Goal: Information Seeking & Learning: Learn about a topic

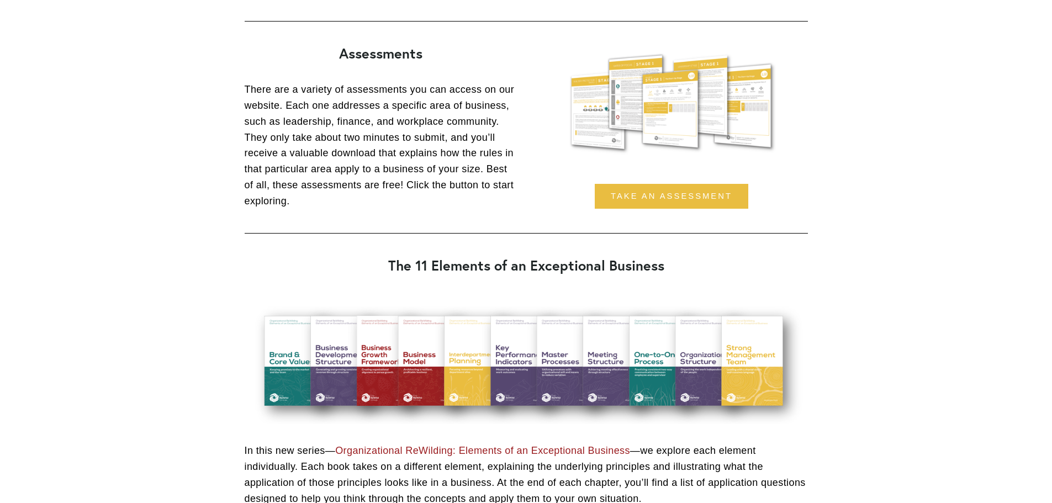
scroll to position [1106, 0]
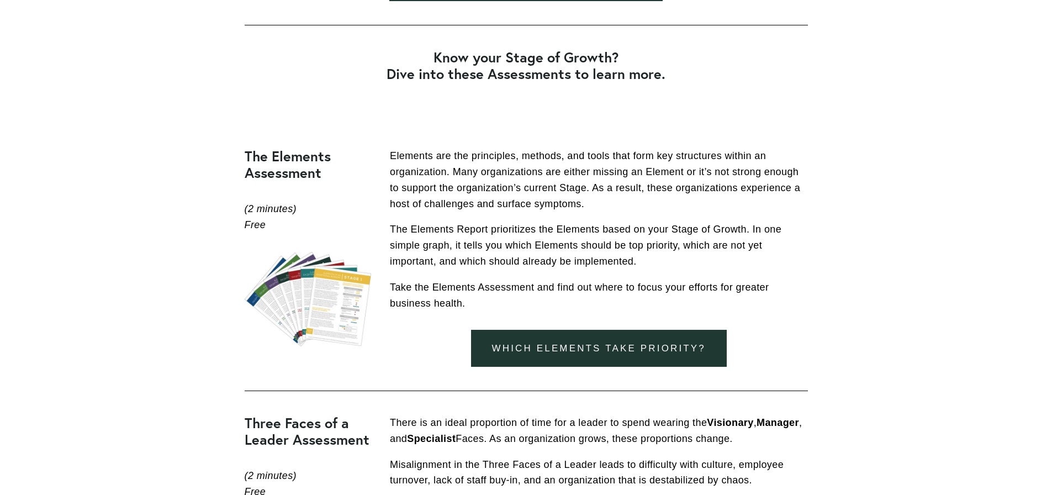
scroll to position [661, 0]
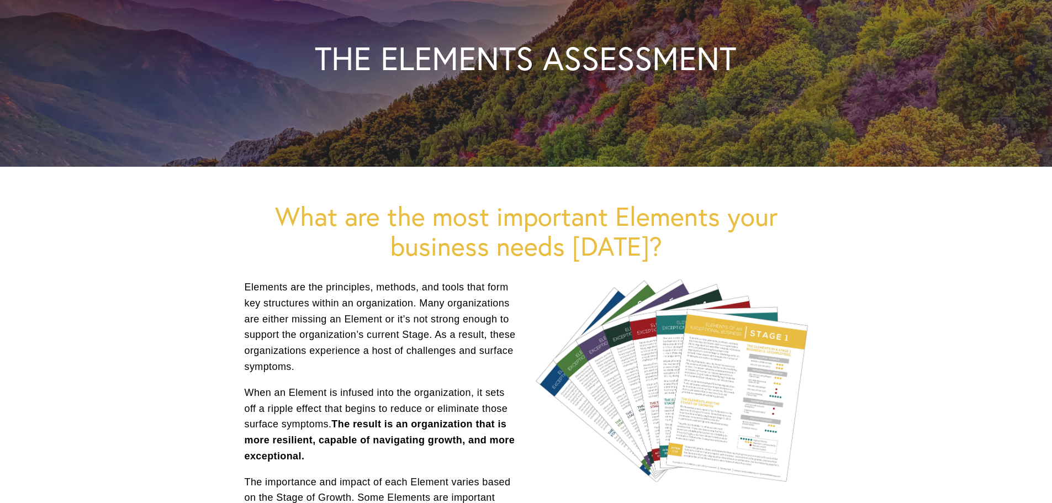
scroll to position [166, 0]
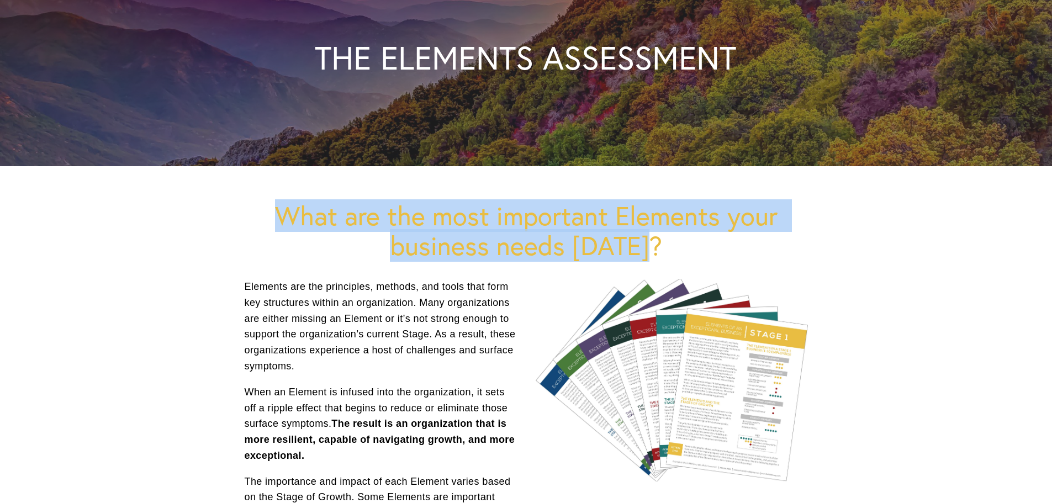
drag, startPoint x: 660, startPoint y: 248, endPoint x: 273, endPoint y: 217, distance: 388.3
click at [273, 217] on h1 "What are the most important Elements your business needs TODAY?" at bounding box center [526, 230] width 563 height 59
copy h1 "What are the most important Elements your business needs TODAY?"
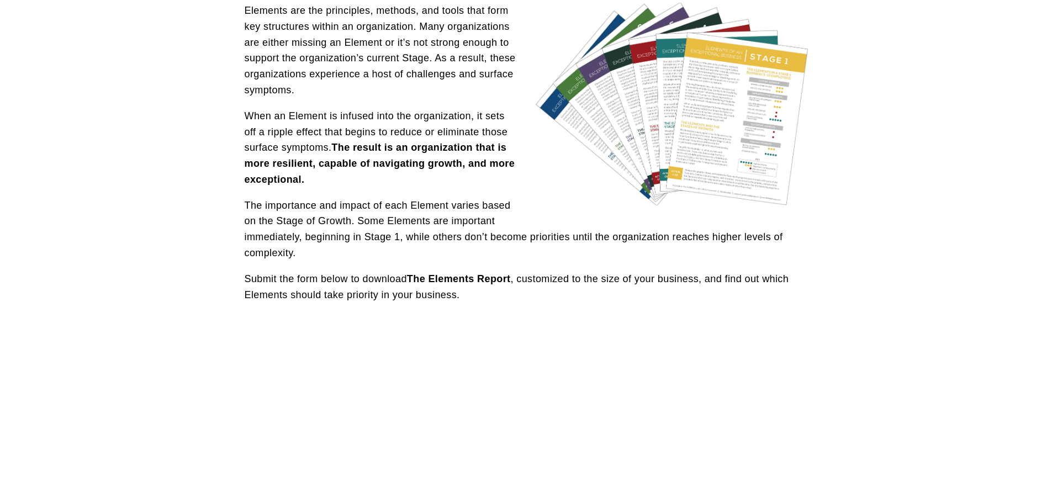
scroll to position [442, 0]
drag, startPoint x: 246, startPoint y: 278, endPoint x: 479, endPoint y: 296, distance: 233.2
click at [479, 296] on p "Submit the form below to download The Elements Report , customized to the size …" at bounding box center [526, 287] width 563 height 32
copy p "Submit the form below to download The Elements Report , customized to the size …"
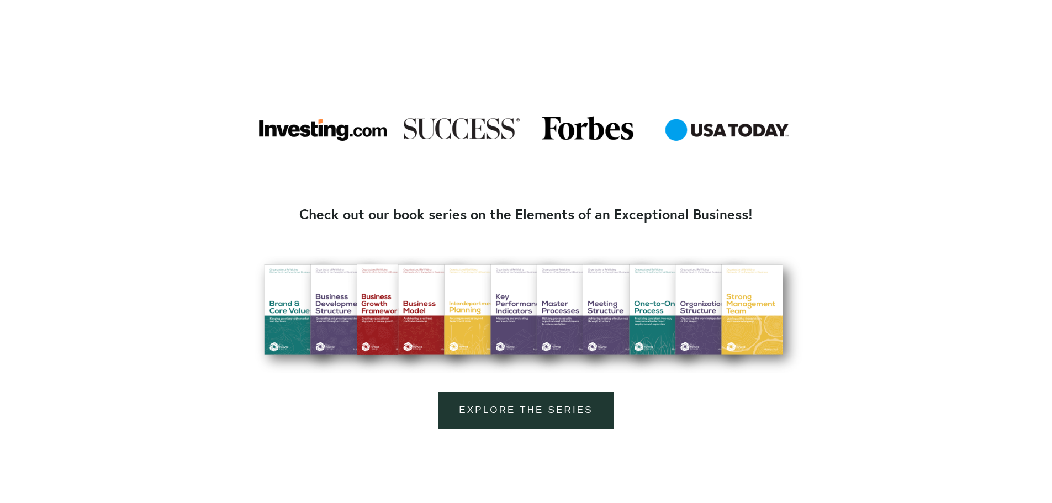
scroll to position [994, 0]
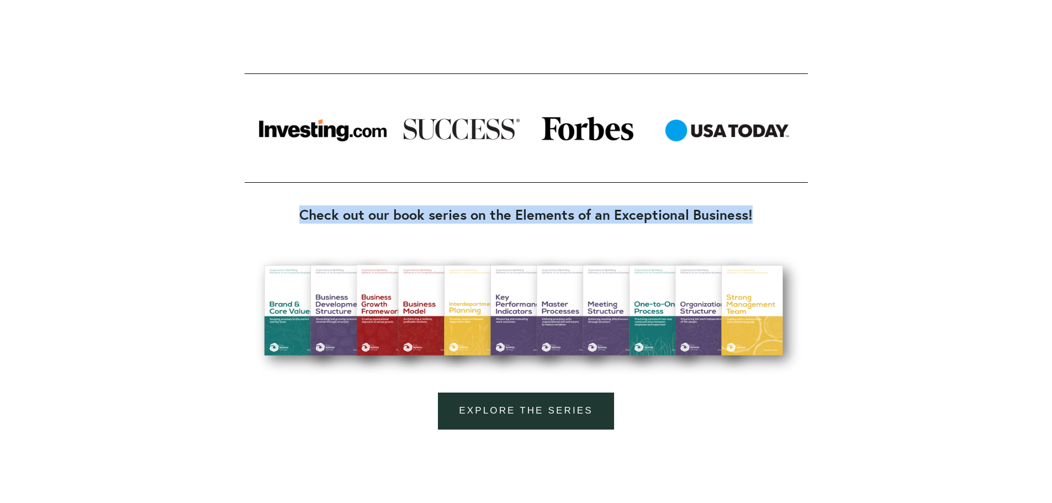
drag, startPoint x: 301, startPoint y: 215, endPoint x: 753, endPoint y: 215, distance: 451.6
click at [753, 215] on strong "Check out our book series on the Elements of an Exceptional Business!" at bounding box center [525, 214] width 453 height 18
copy strong "Check out our book series on the Elements of an Exceptional Business!"
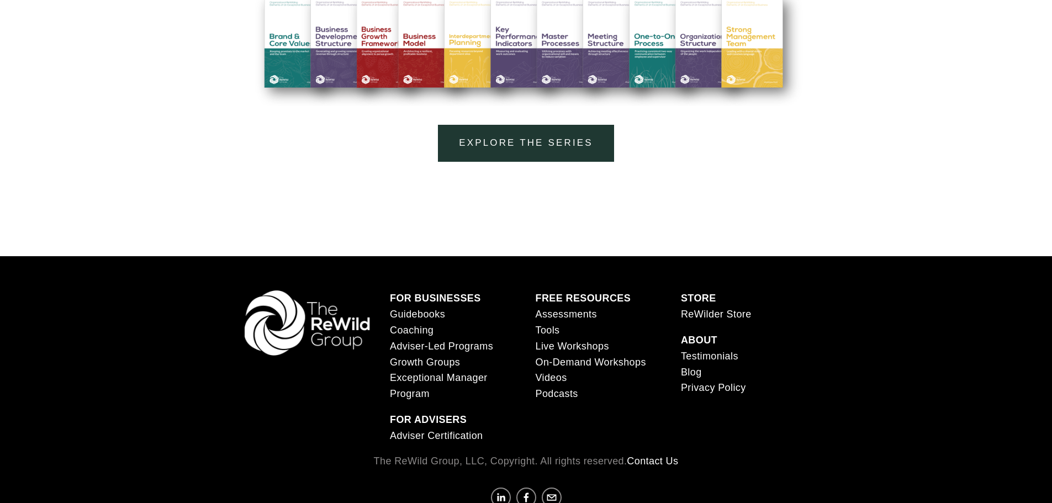
scroll to position [1263, 0]
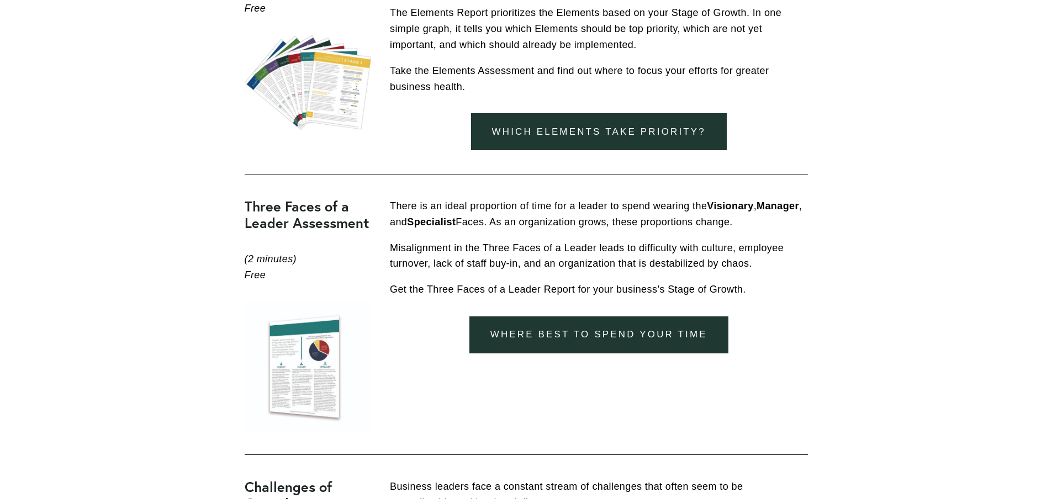
scroll to position [882, 0]
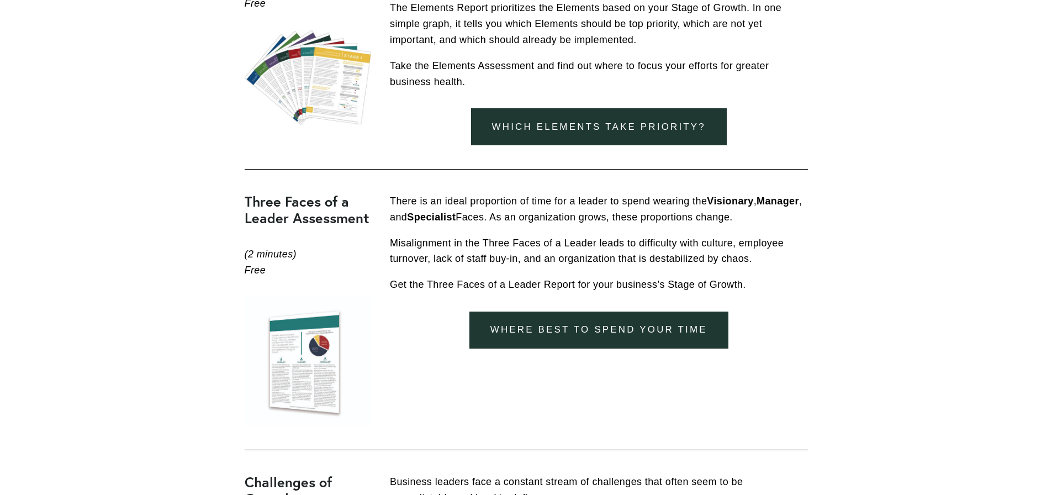
click at [604, 335] on link "where best to spend your time" at bounding box center [598, 329] width 259 height 37
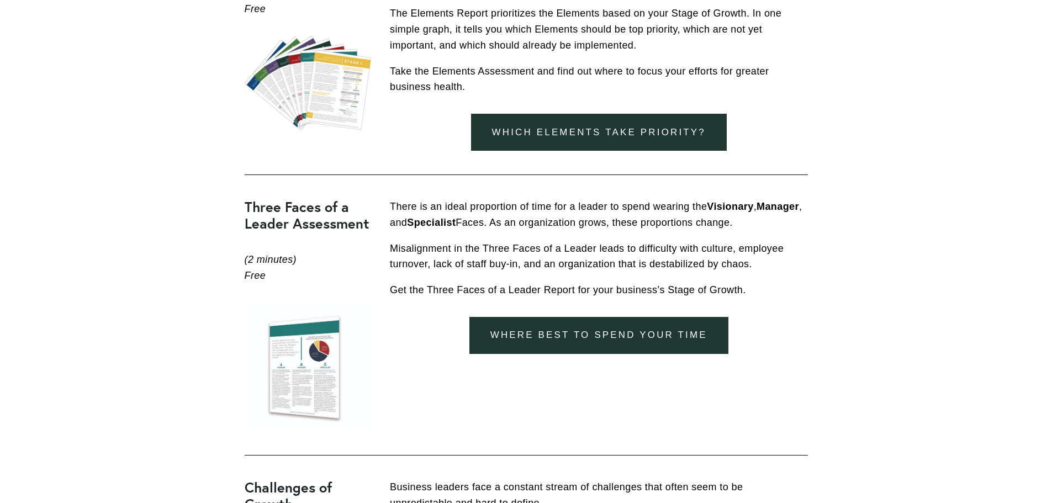
click at [576, 142] on link "Which elements take priority?" at bounding box center [599, 132] width 256 height 37
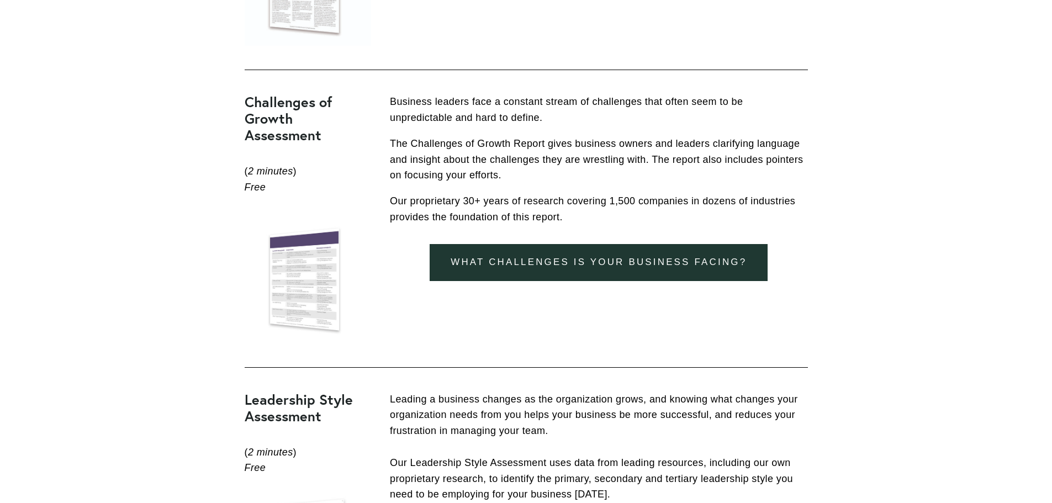
scroll to position [1268, 0]
click at [618, 266] on link "What Challenges is your business facing?" at bounding box center [599, 261] width 338 height 37
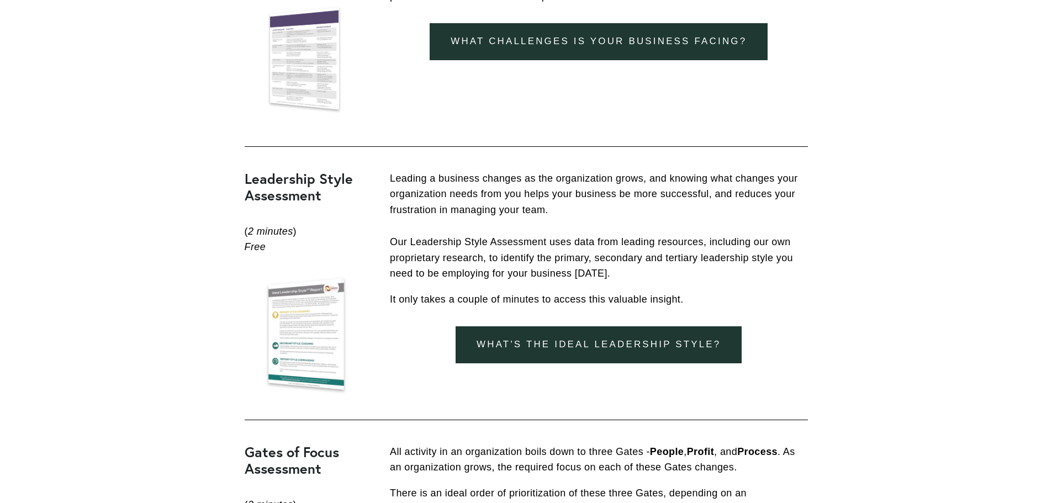
scroll to position [1489, 0]
click at [644, 342] on link "What's the ideal leadership style?" at bounding box center [598, 344] width 286 height 37
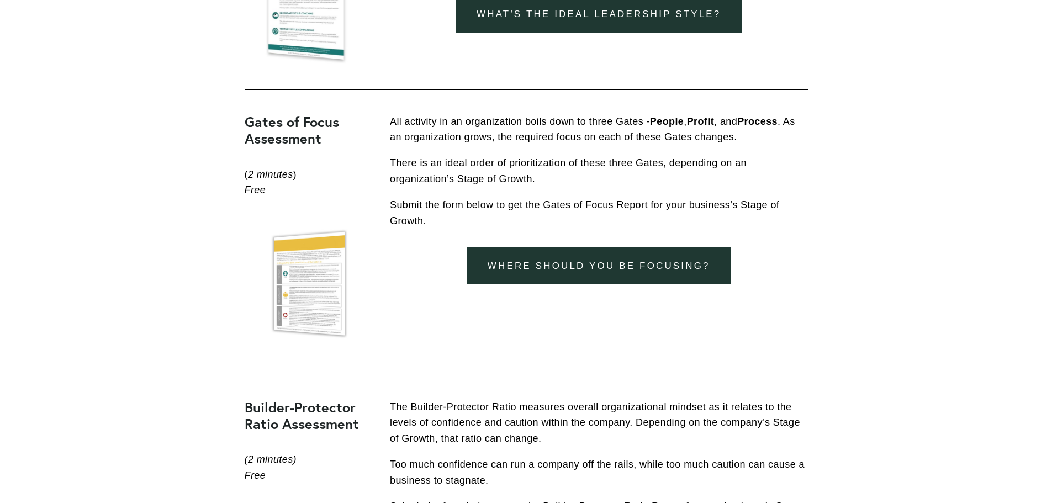
scroll to position [1819, 0]
click at [658, 262] on link "Where should you be focusing?" at bounding box center [599, 265] width 264 height 37
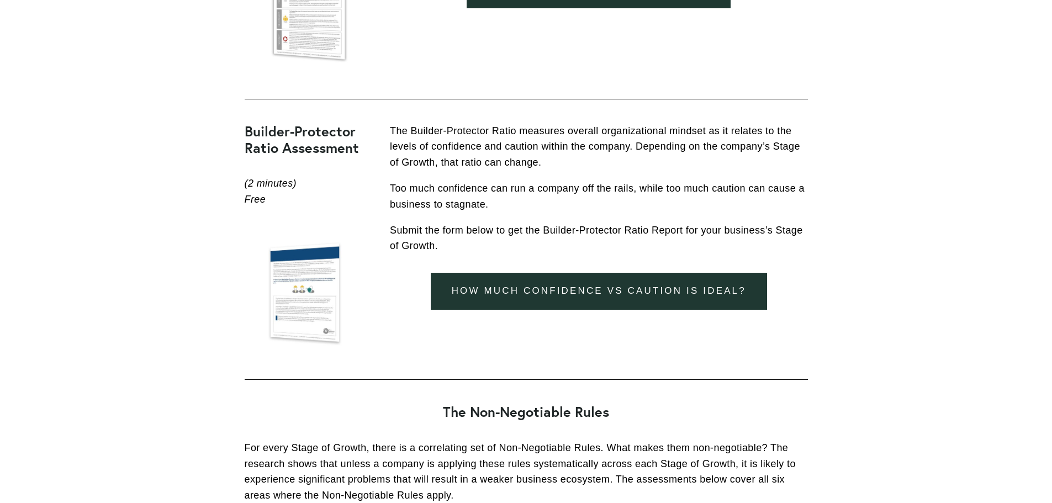
scroll to position [2095, 0]
click at [624, 297] on link "how much confidence vs caution is ideal?" at bounding box center [599, 290] width 336 height 37
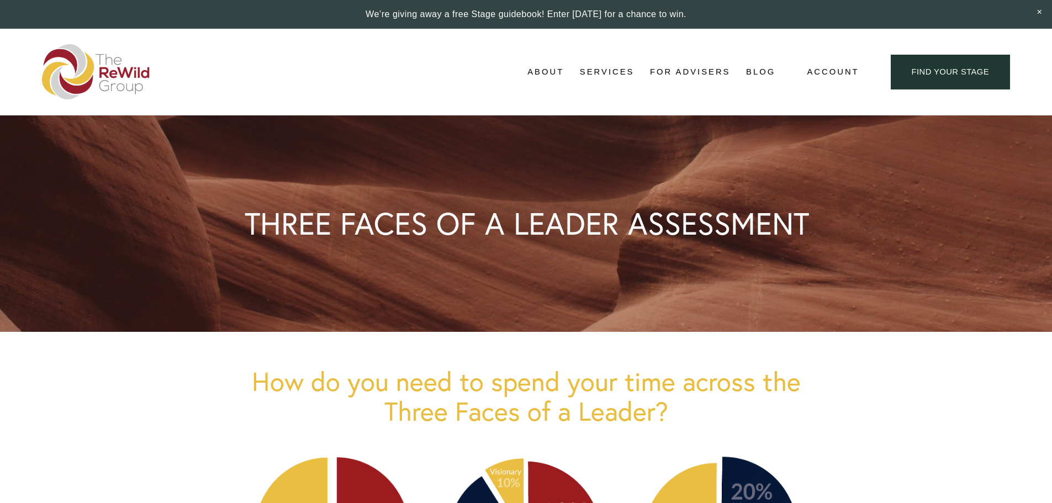
scroll to position [2, 0]
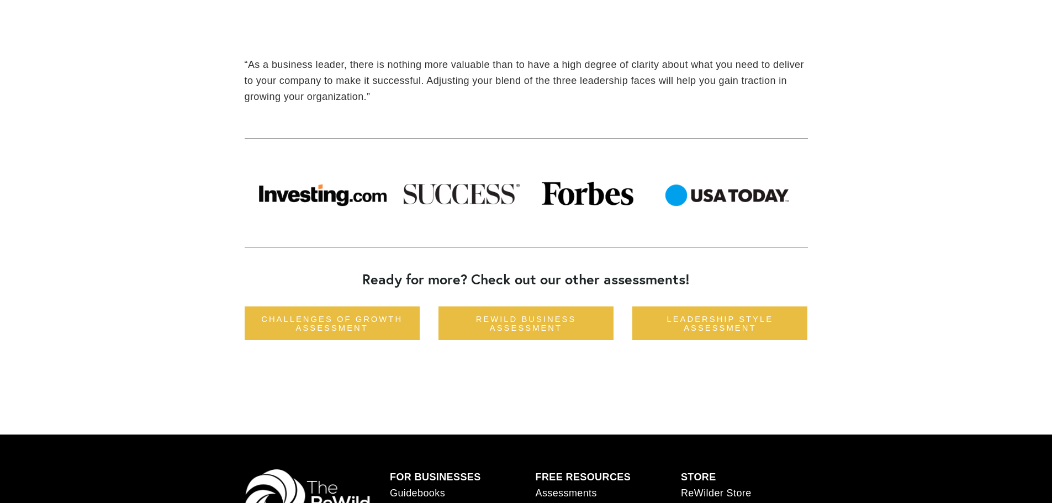
scroll to position [1054, 0]
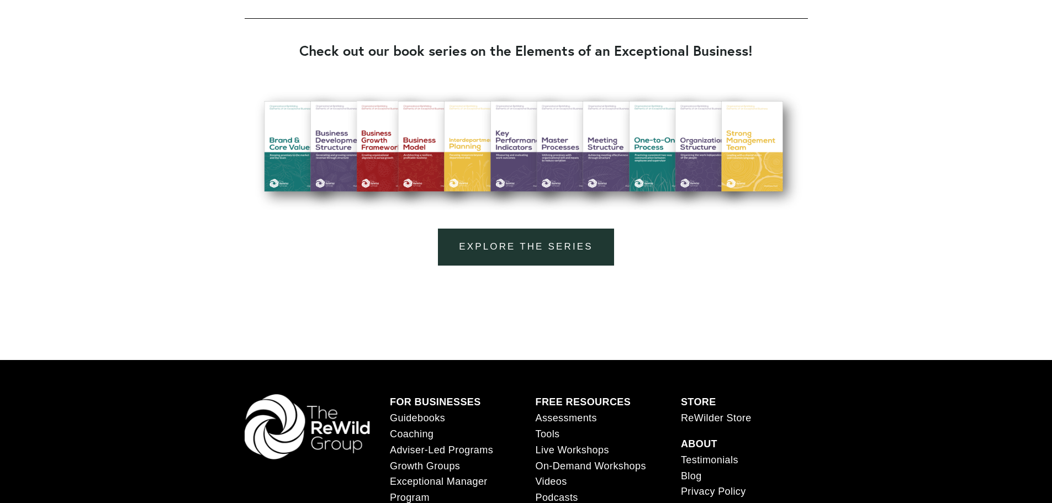
scroll to position [1159, 0]
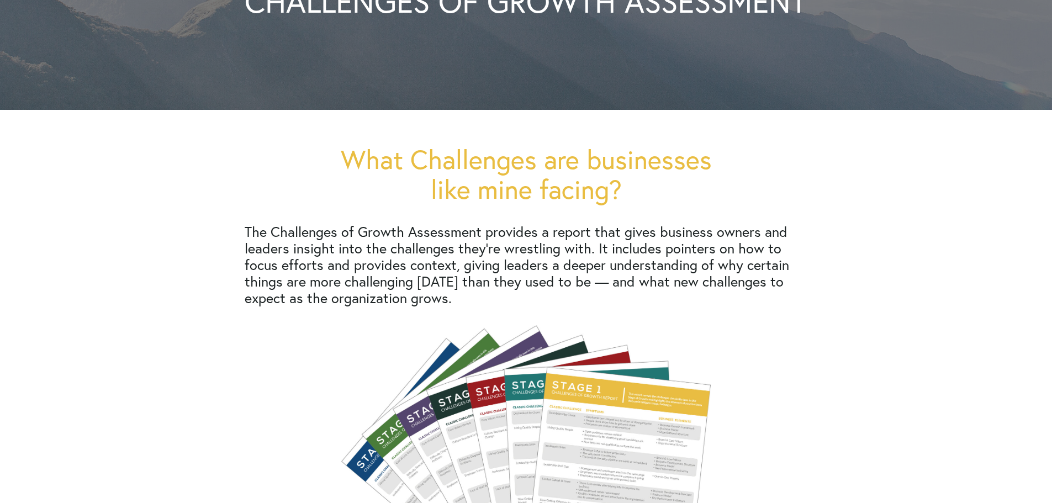
scroll to position [221, 0]
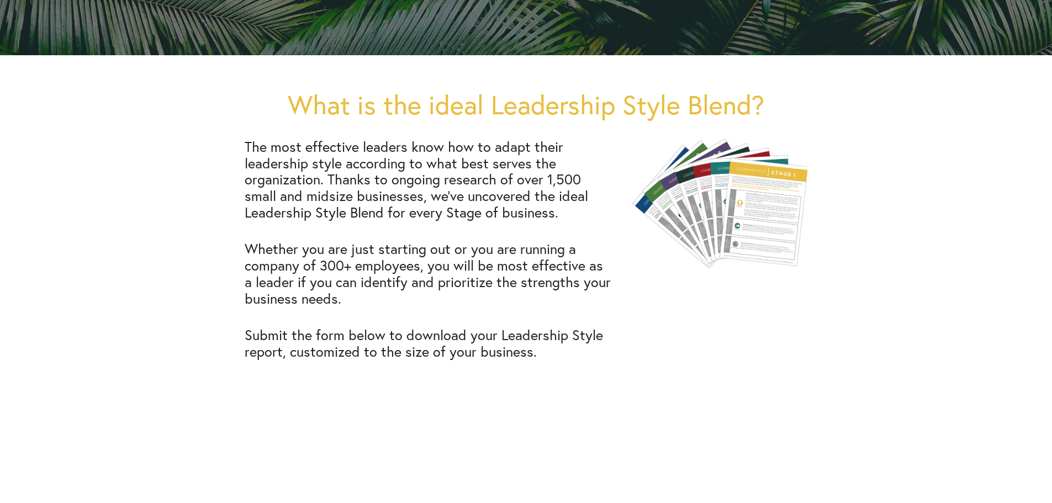
scroll to position [277, 0]
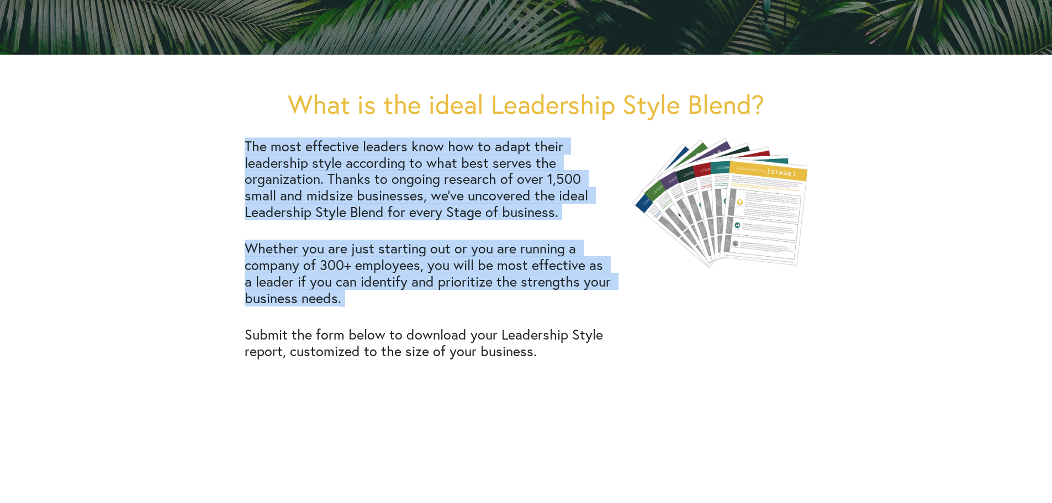
drag, startPoint x: 246, startPoint y: 142, endPoint x: 349, endPoint y: 305, distance: 192.8
click at [349, 305] on div "The most effective leaders know how to adapt their leadership style according t…" at bounding box center [429, 249] width 369 height 222
copy div "The most effective leaders know how to adapt their leadership style according t…"
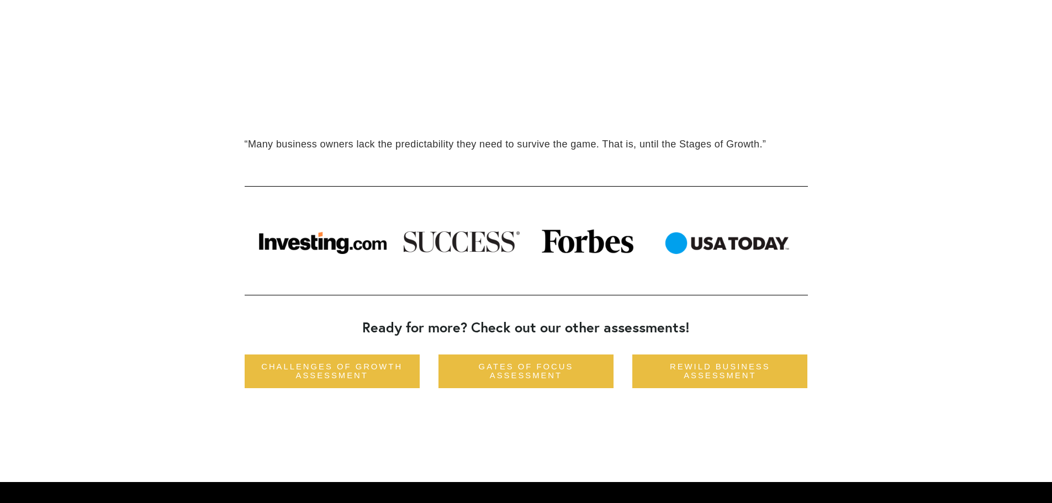
scroll to position [884, 0]
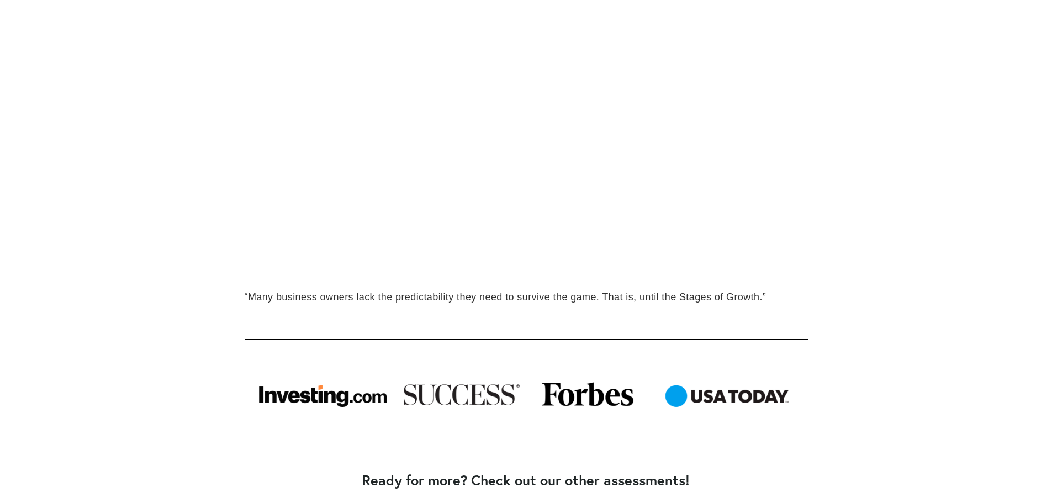
scroll to position [663, 0]
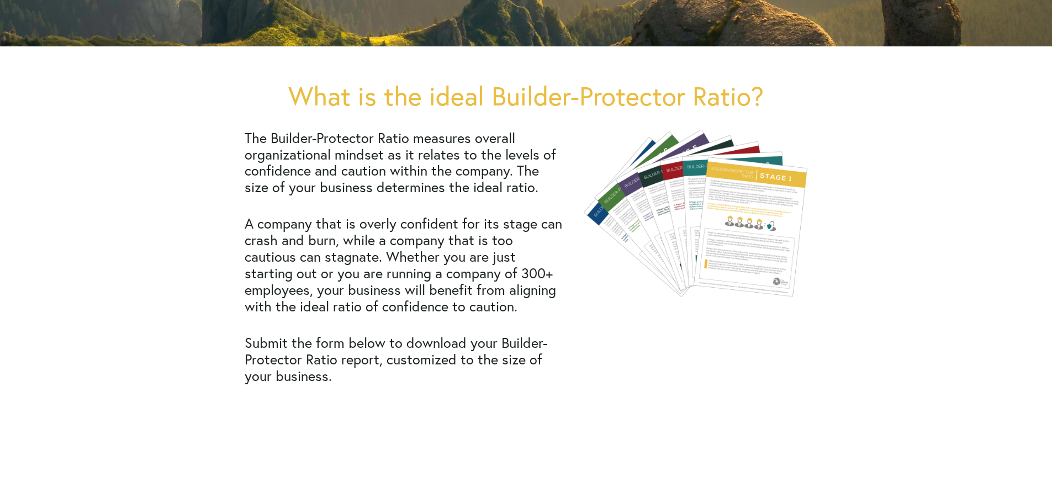
scroll to position [331, 0]
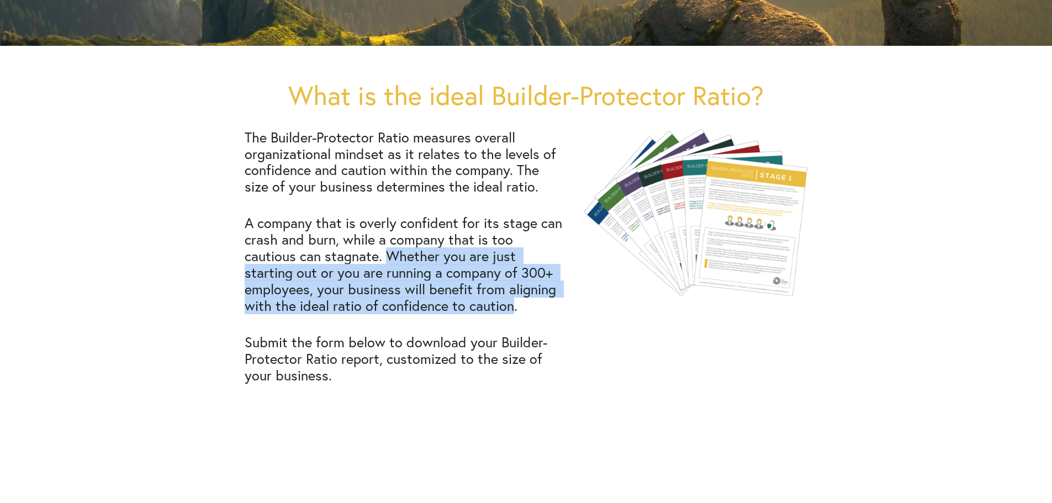
drag, startPoint x: 514, startPoint y: 308, endPoint x: 390, endPoint y: 262, distance: 132.2
click at [390, 262] on h2 "A company that is overly confident for its stage can crash and burn, while a co…" at bounding box center [405, 264] width 321 height 99
copy h2 "Whether you are just starting out or you are running a company of 300+ employee…"
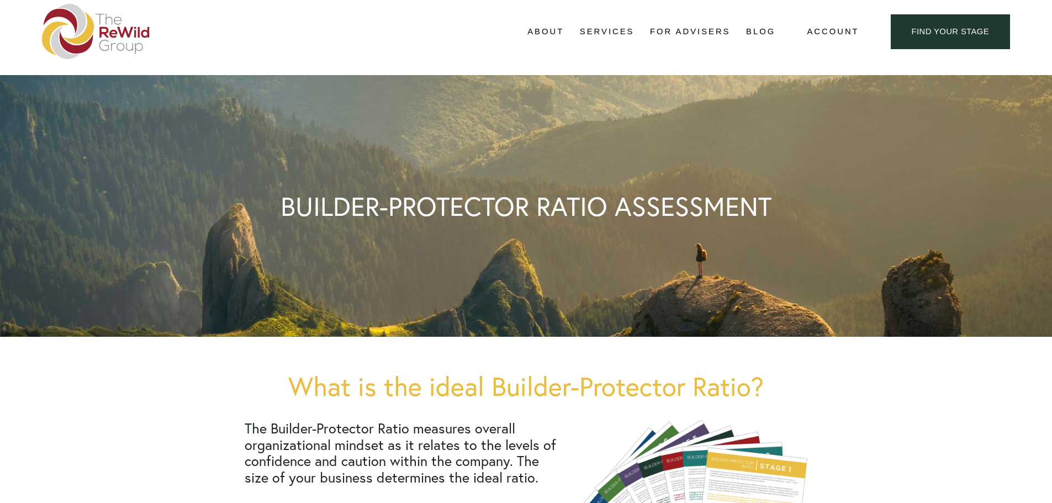
scroll to position [0, 0]
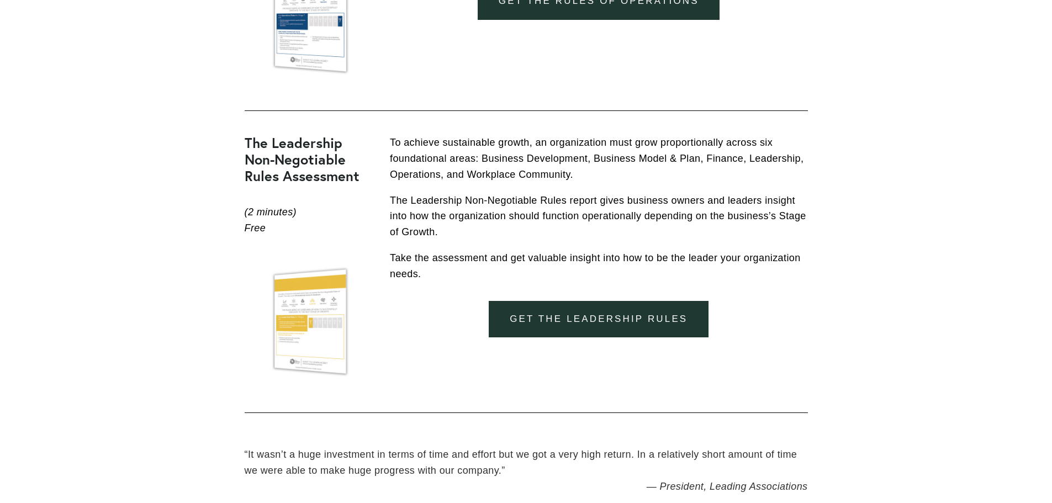
scroll to position [4080, 0]
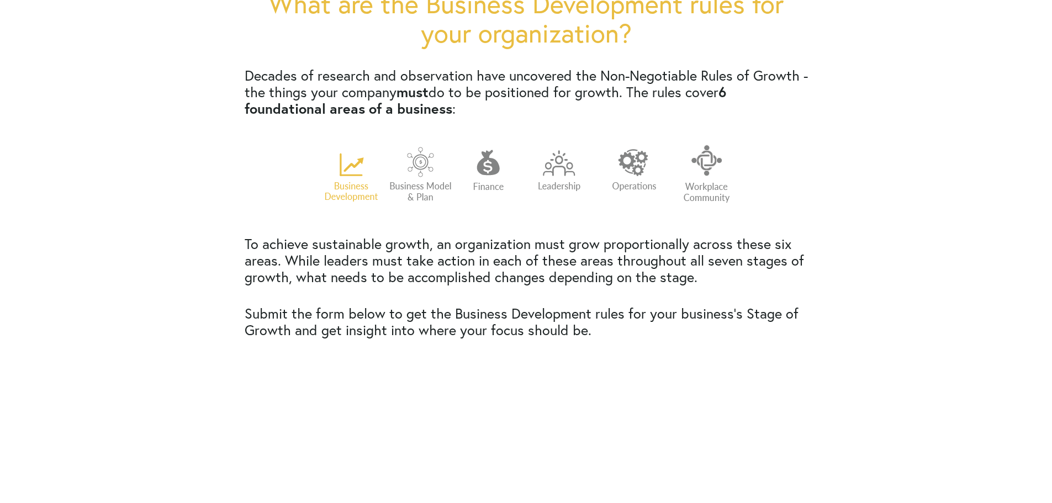
scroll to position [386, 0]
drag, startPoint x: 285, startPoint y: 261, endPoint x: 729, endPoint y: 281, distance: 444.3
click at [729, 281] on h2 "To achieve sustainable growth, an organization must grow proportionally across …" at bounding box center [526, 260] width 563 height 50
copy h2 "While leaders must take action in each of these areas throughout all seven stag…"
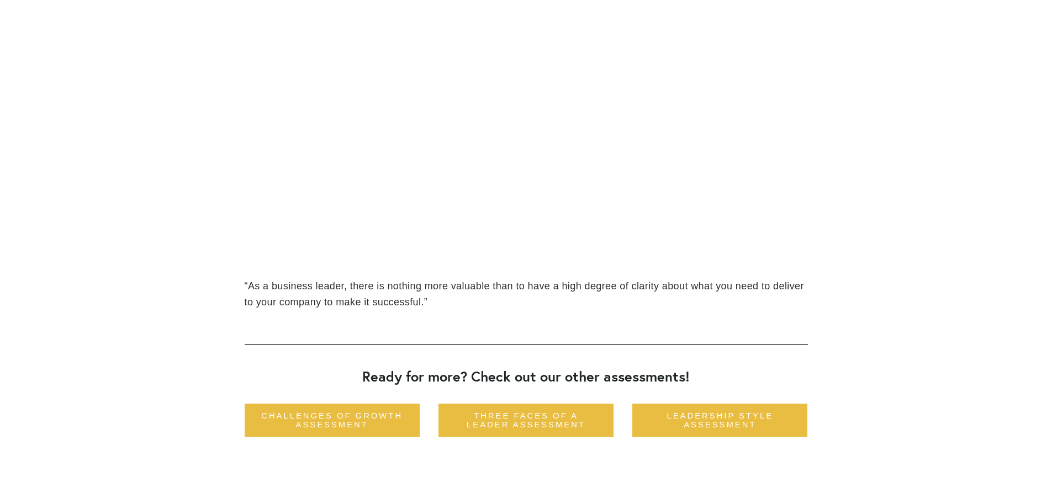
scroll to position [830, 0]
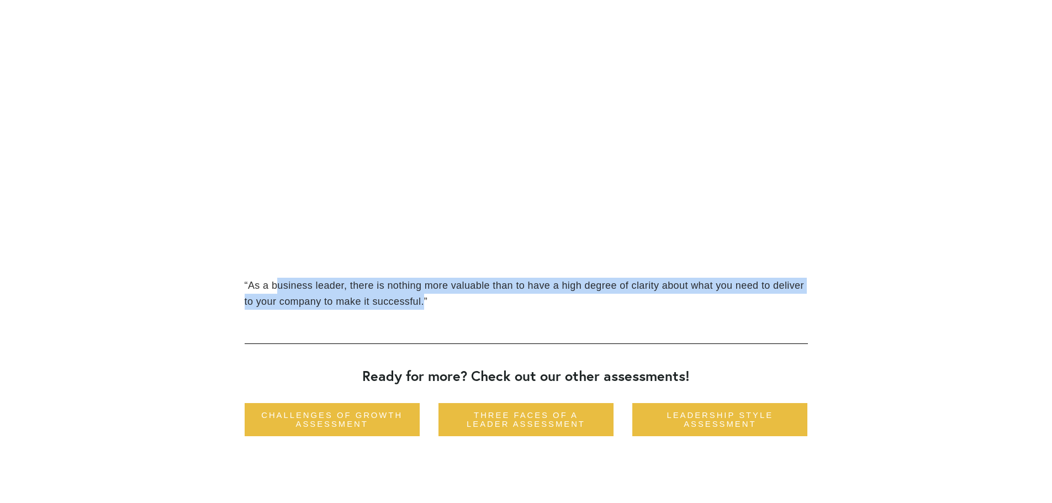
drag, startPoint x: 421, startPoint y: 304, endPoint x: 277, endPoint y: 290, distance: 144.8
click at [277, 290] on blockquote "“ As a business leader, there is nothing more valuable than to have a high degr…" at bounding box center [526, 294] width 563 height 32
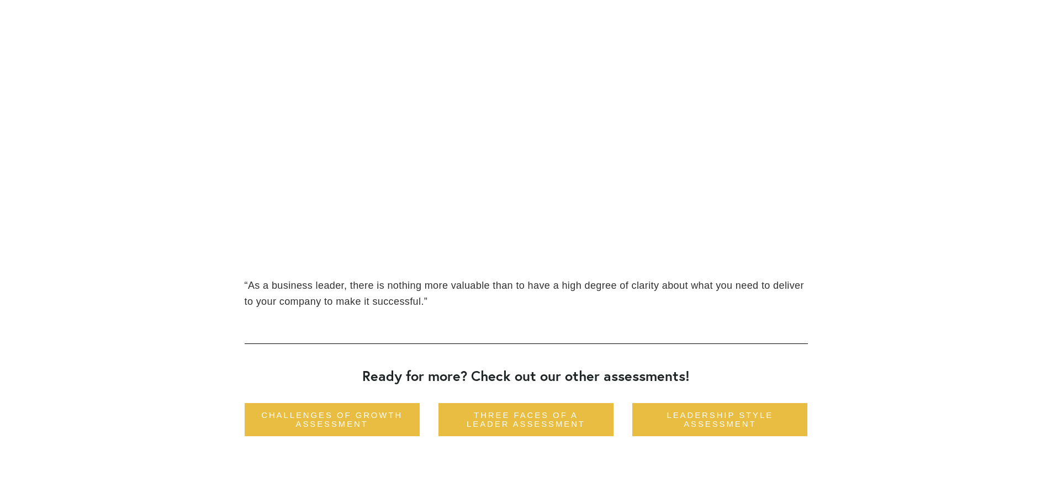
click at [471, 312] on div "“ As a business leader, there is nothing more valuable than to have a high degr…" at bounding box center [526, 293] width 582 height 71
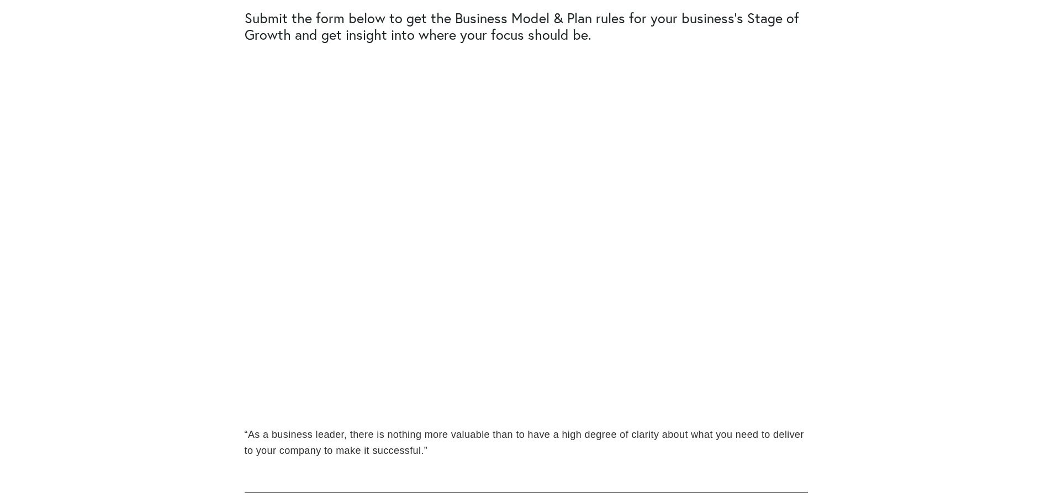
scroll to position [662, 0]
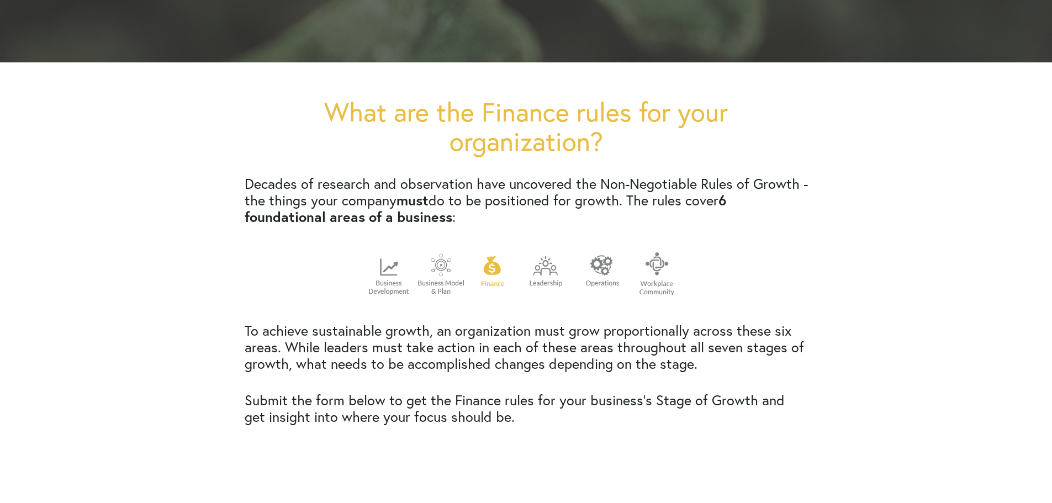
scroll to position [277, 0]
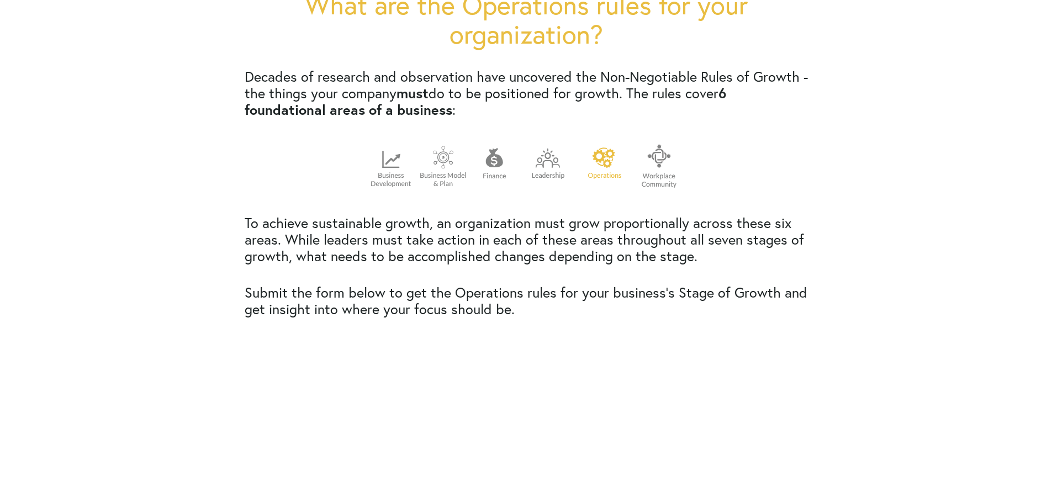
scroll to position [385, 0]
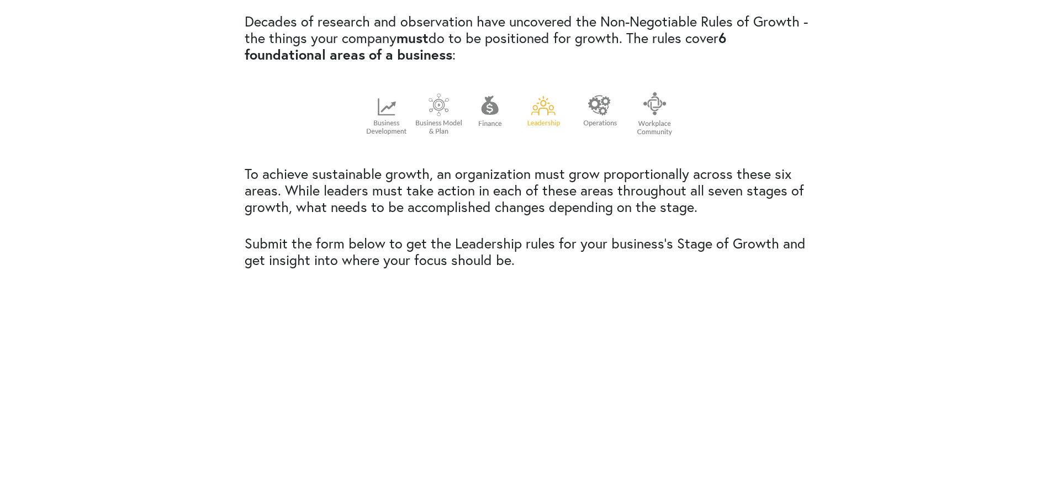
scroll to position [441, 0]
